Goal: Information Seeking & Learning: Learn about a topic

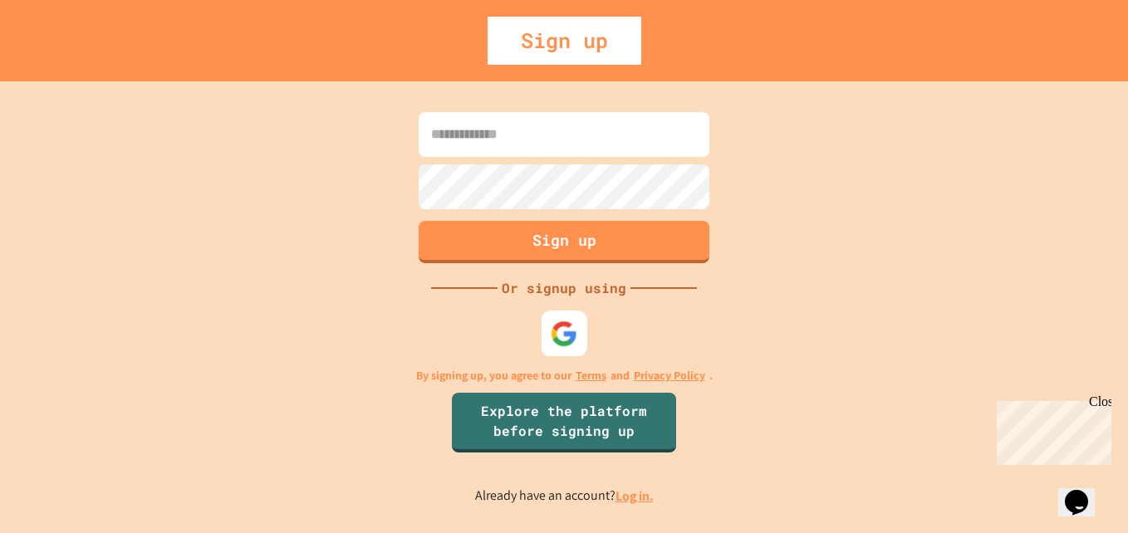
click at [574, 342] on img at bounding box center [563, 333] width 27 height 27
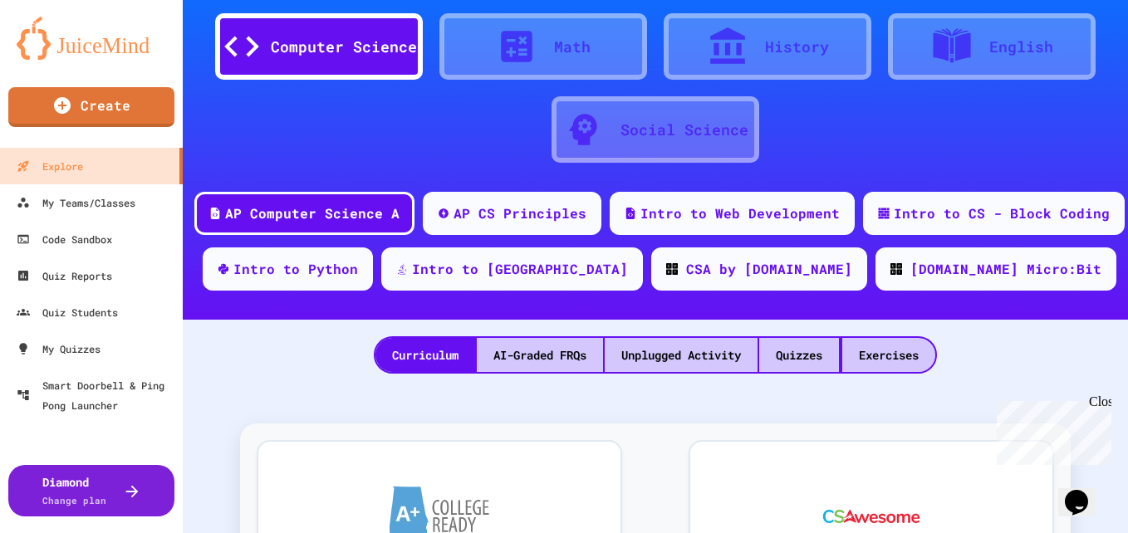
scroll to position [173, 0]
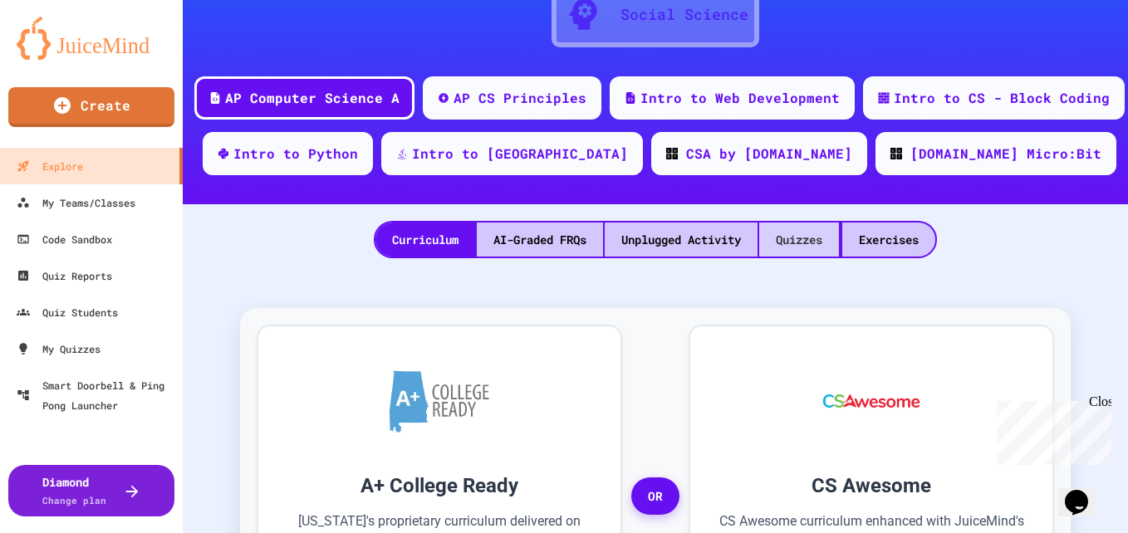
click at [814, 248] on div "Quizzes" at bounding box center [799, 240] width 80 height 34
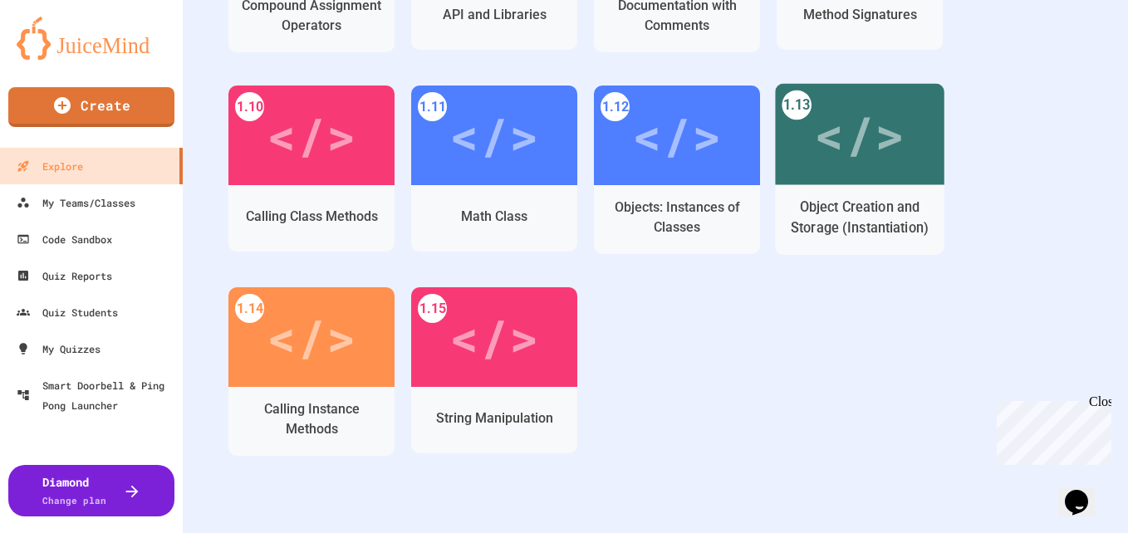
scroll to position [837, 0]
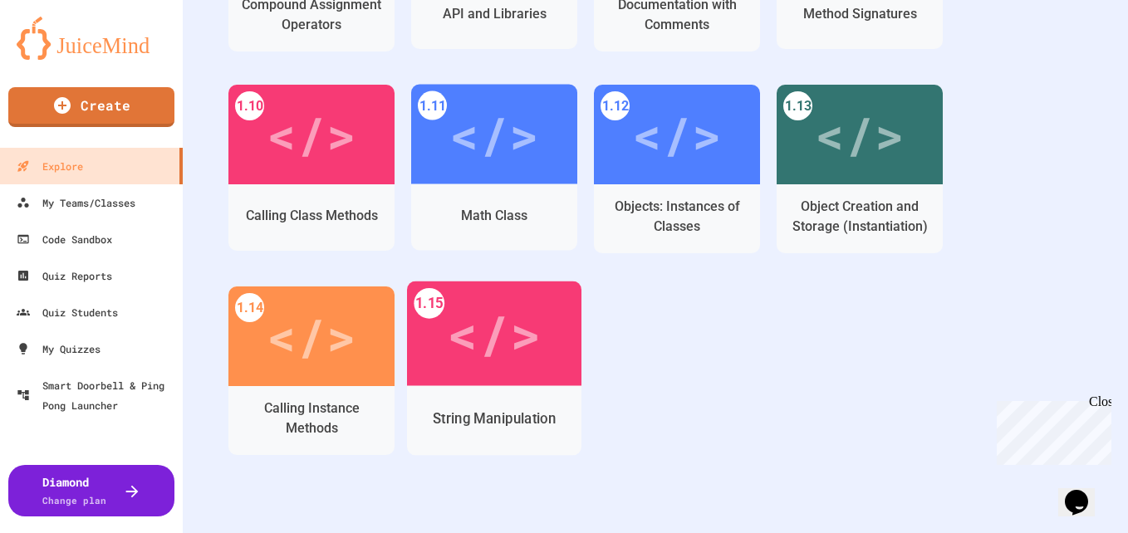
click at [541, 359] on div "</>" at bounding box center [494, 333] width 94 height 79
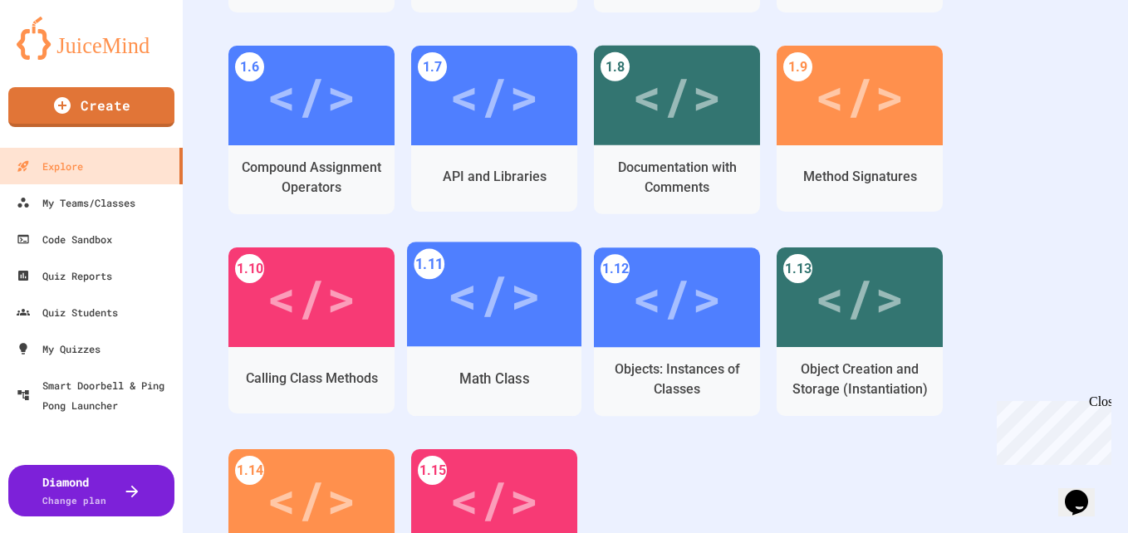
click at [539, 308] on div "</>" at bounding box center [494, 294] width 94 height 78
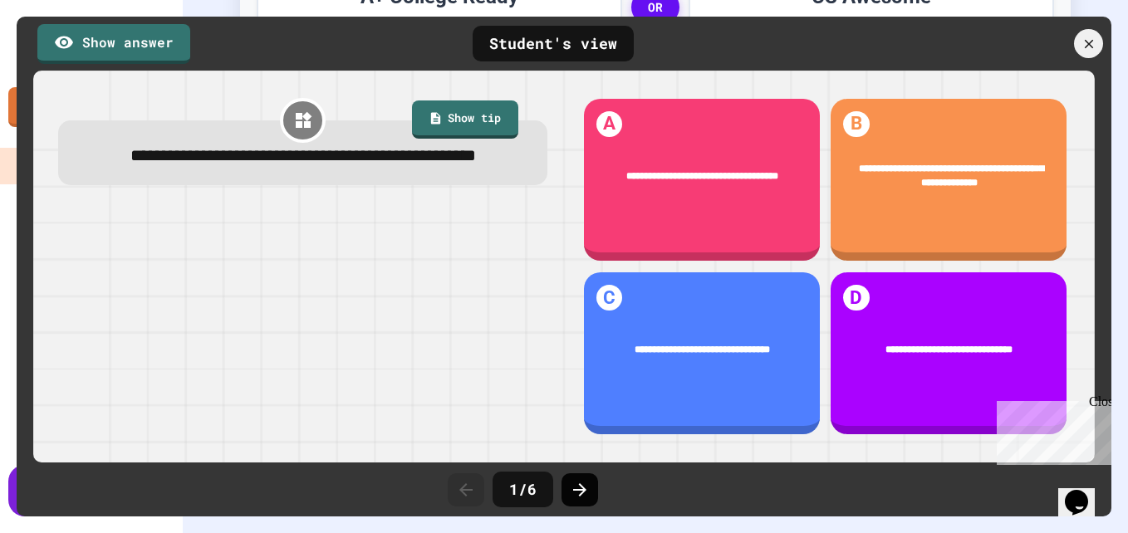
click at [575, 487] on icon at bounding box center [580, 490] width 20 height 20
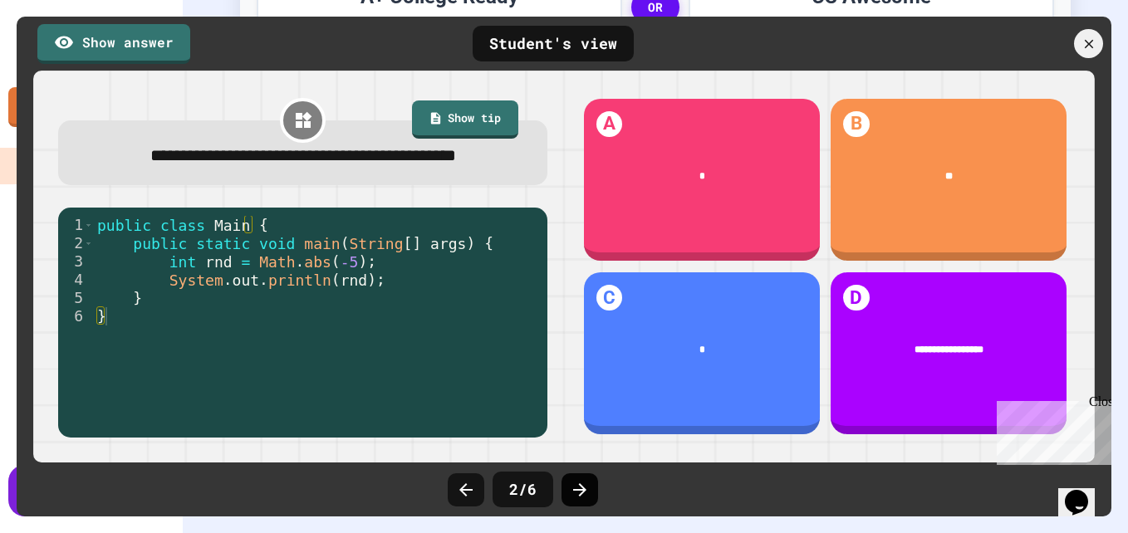
click at [577, 489] on icon at bounding box center [579, 489] width 13 height 13
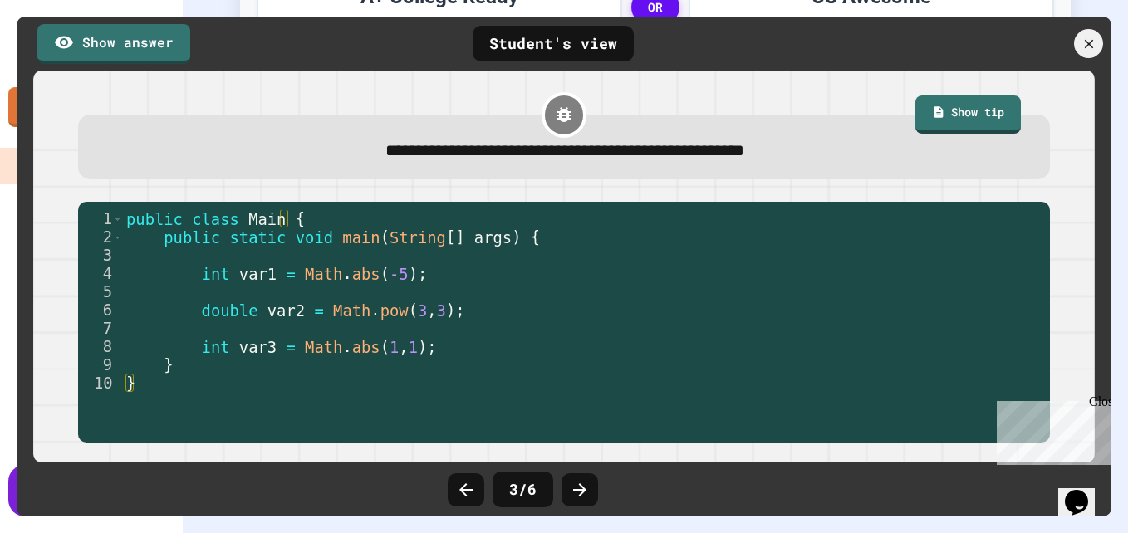
click at [577, 489] on icon at bounding box center [579, 489] width 13 height 13
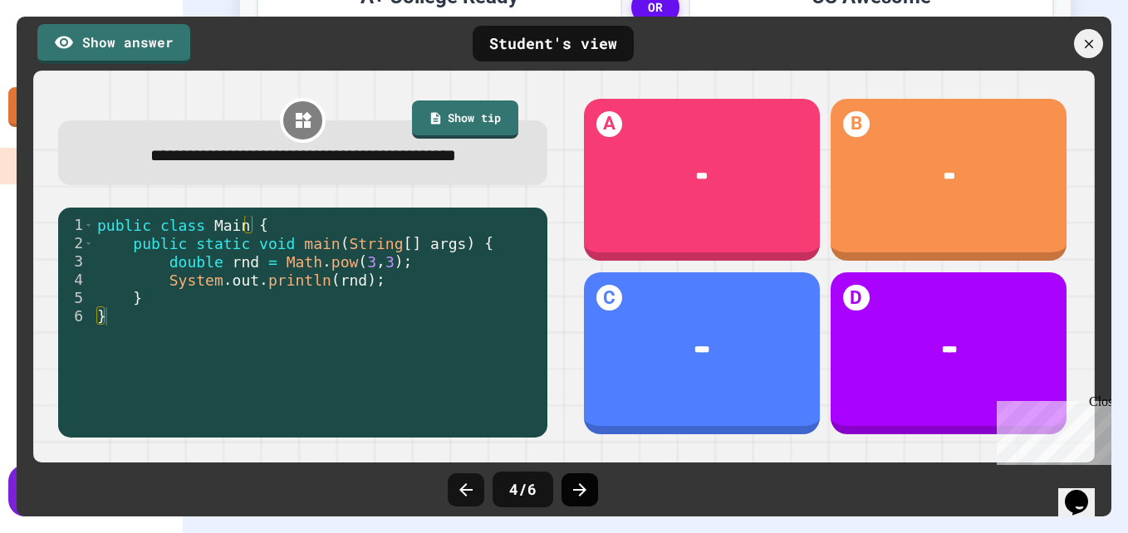
click at [577, 488] on icon at bounding box center [580, 490] width 20 height 20
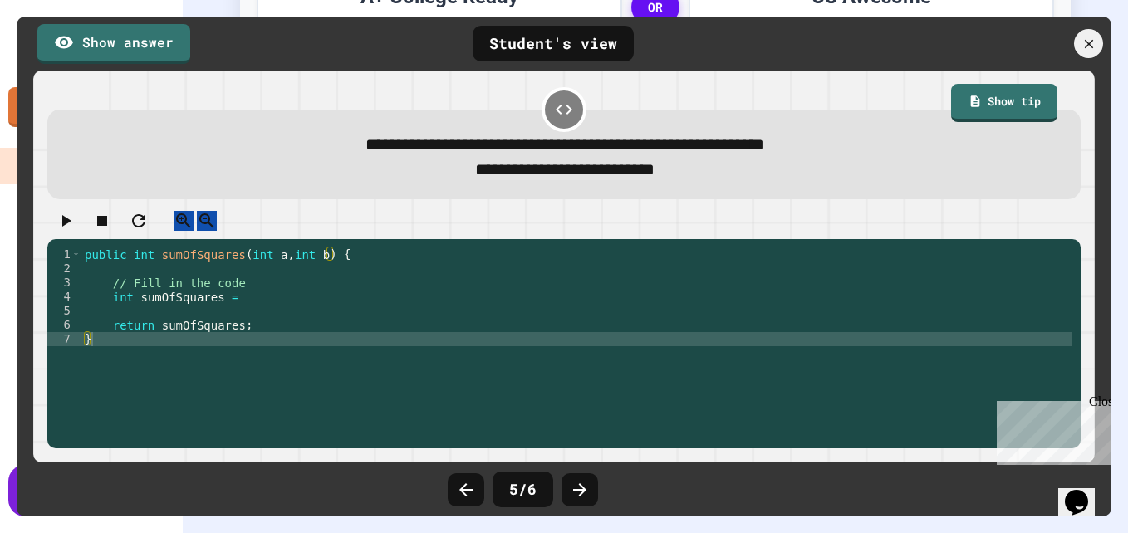
click at [577, 487] on icon at bounding box center [580, 490] width 20 height 20
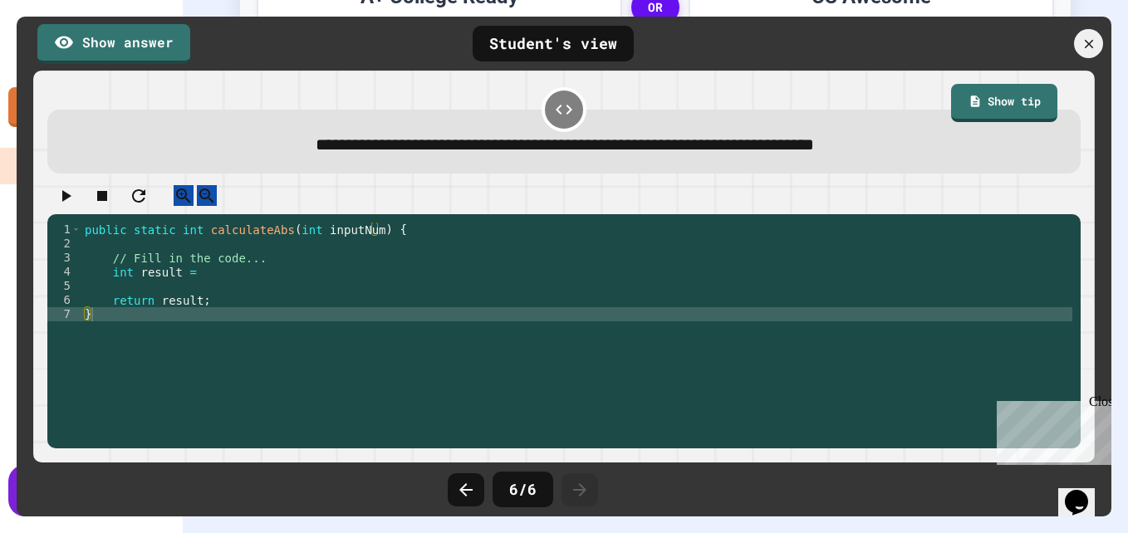
click at [576, 484] on icon at bounding box center [580, 490] width 20 height 20
click at [1089, 45] on icon at bounding box center [1088, 43] width 11 height 11
